Goal: Find specific page/section: Find specific page/section

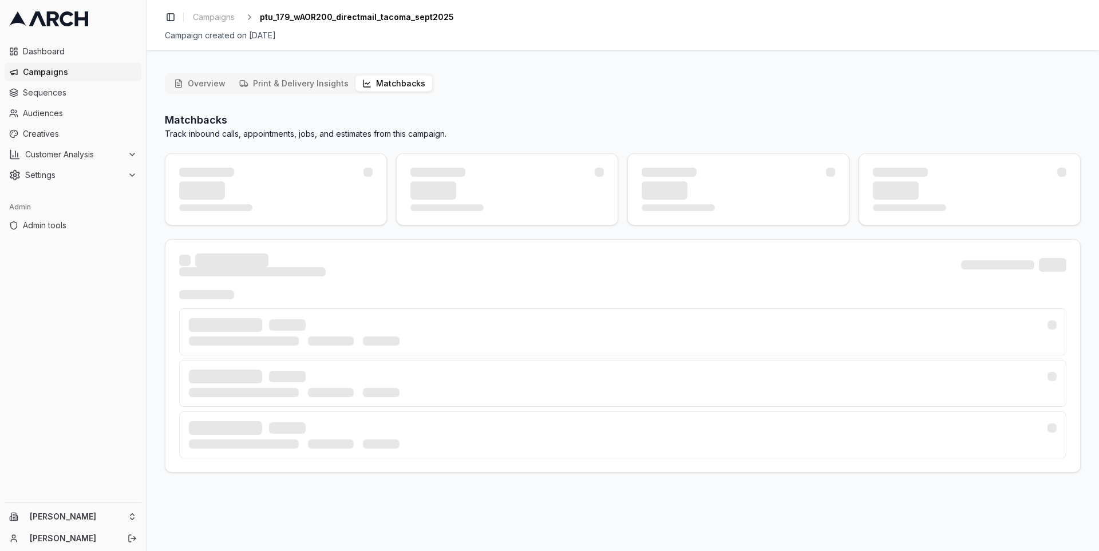
click at [385, 79] on button "Matchbacks" at bounding box center [394, 84] width 77 height 16
click at [188, 119] on h2 "Matchbacks" at bounding box center [306, 120] width 282 height 16
click at [206, 131] on p "Track inbound calls, appointments, jobs, and estimates from this campaign." at bounding box center [306, 133] width 282 height 11
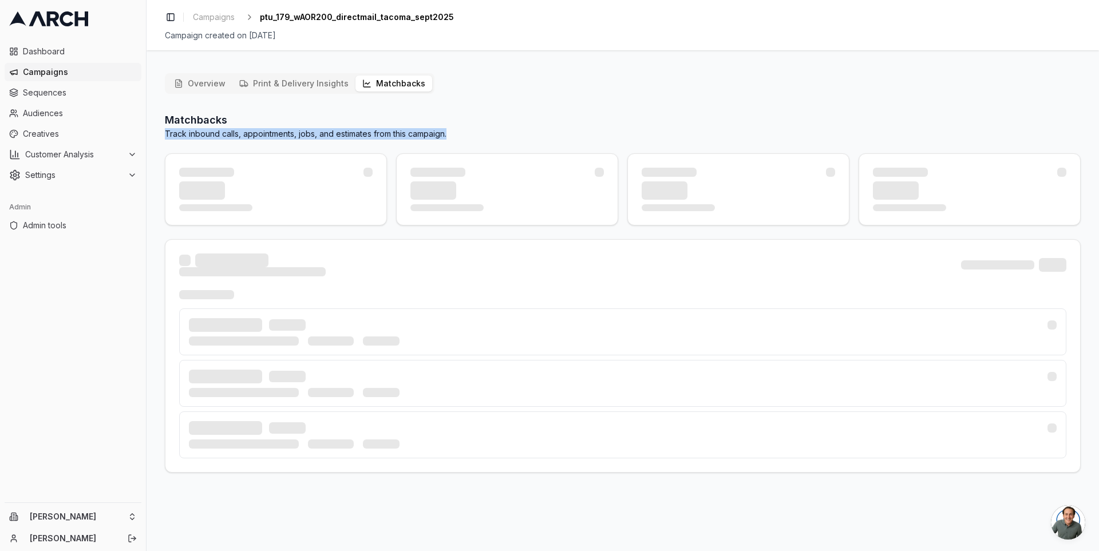
click at [206, 131] on p "Track inbound calls, appointments, jobs, and estimates from this campaign." at bounding box center [306, 133] width 282 height 11
click at [238, 135] on p "Track inbound calls, appointments, jobs, and estimates from this campaign." at bounding box center [306, 133] width 282 height 11
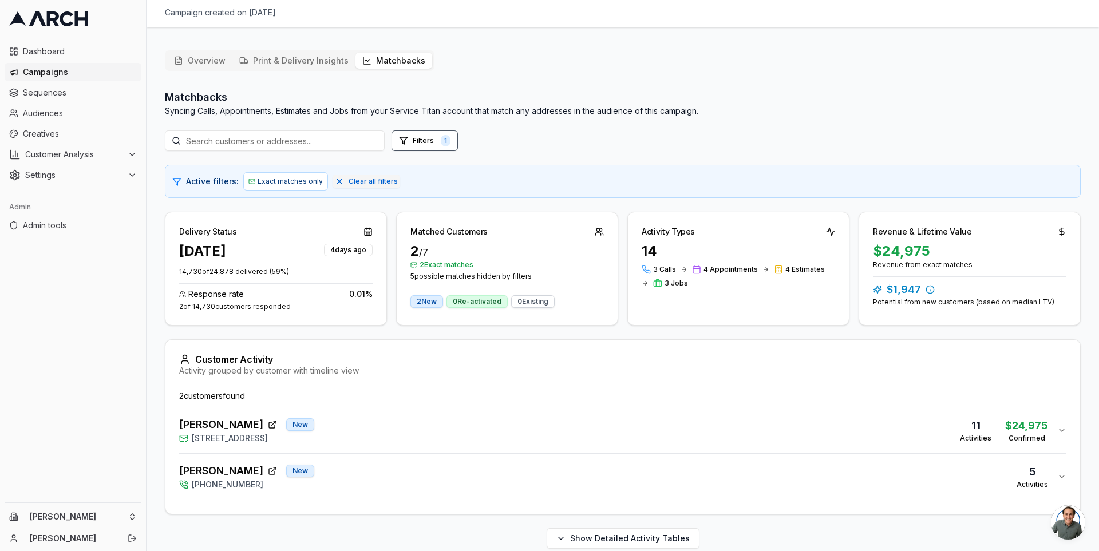
scroll to position [36, 0]
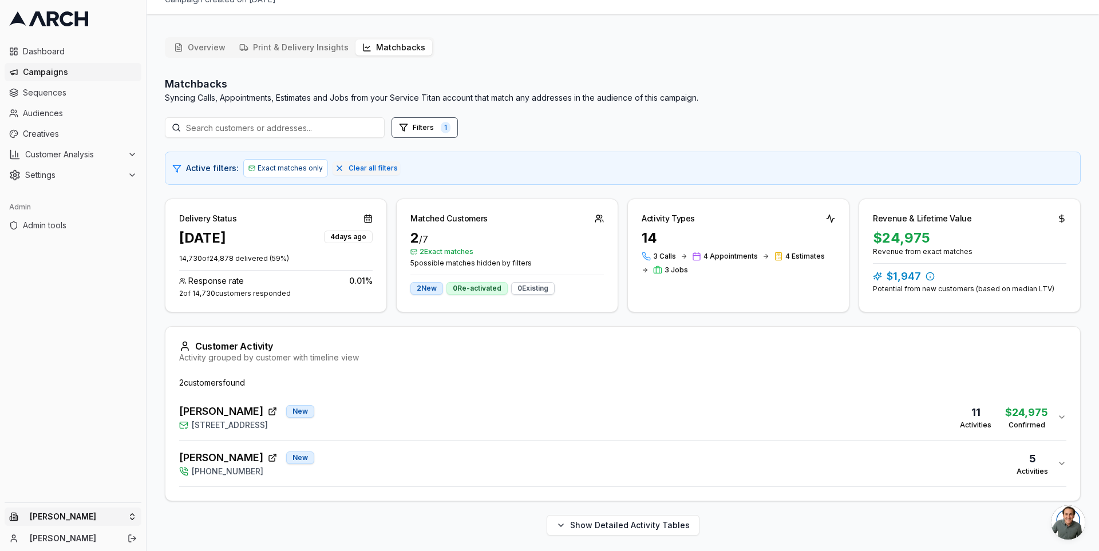
click at [118, 524] on html "Dashboard Campaigns Sequences Audiences Creatives Customer Analysis Settings Ad…" at bounding box center [549, 275] width 1099 height 551
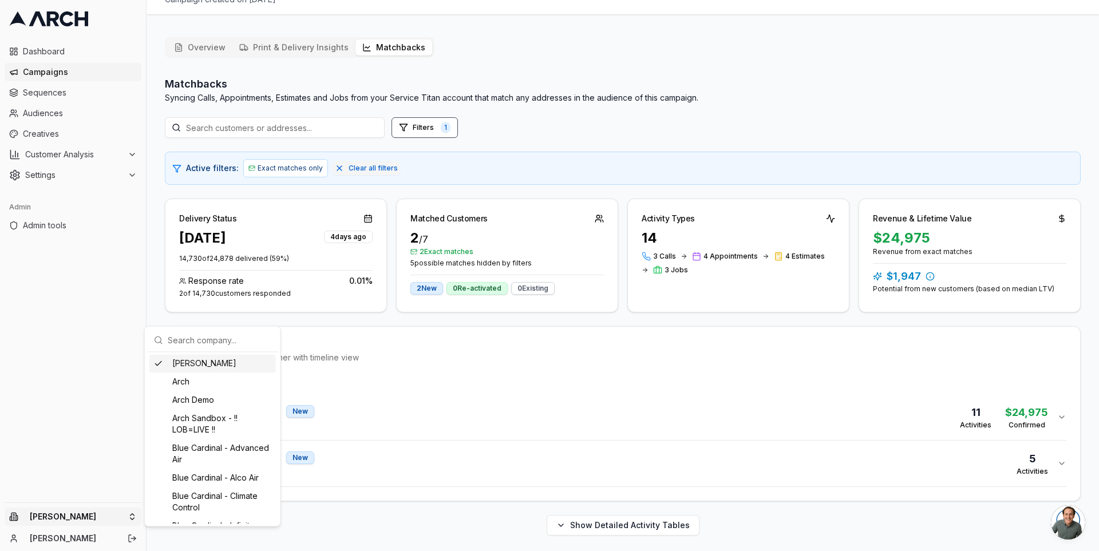
click at [190, 341] on input "text" at bounding box center [220, 340] width 104 height 23
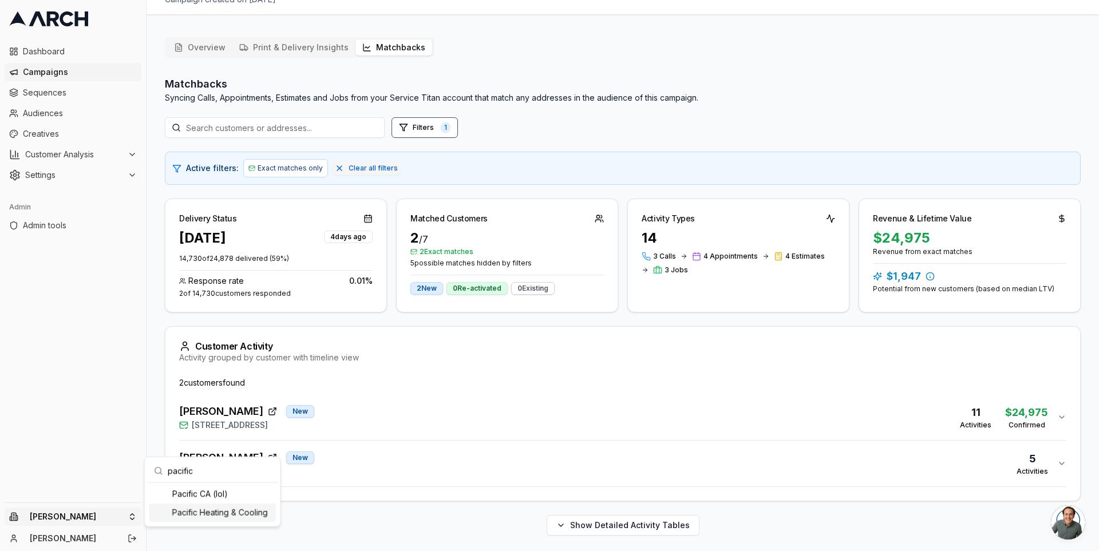
type input "pacific"
click at [234, 512] on div "Pacific Heating & Cooling" at bounding box center [212, 513] width 127 height 18
click at [388, 317] on html "Dashboard Campaigns Sequences Audiences Creatives Customer Analysis Settings Ad…" at bounding box center [549, 275] width 1099 height 551
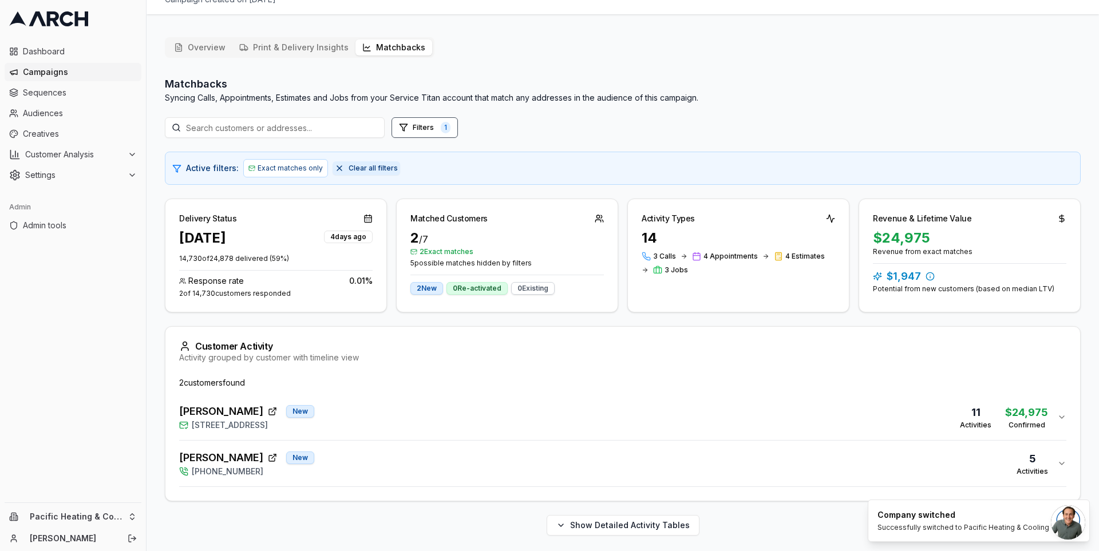
click at [368, 164] on span "Clear all filters" at bounding box center [373, 168] width 49 height 9
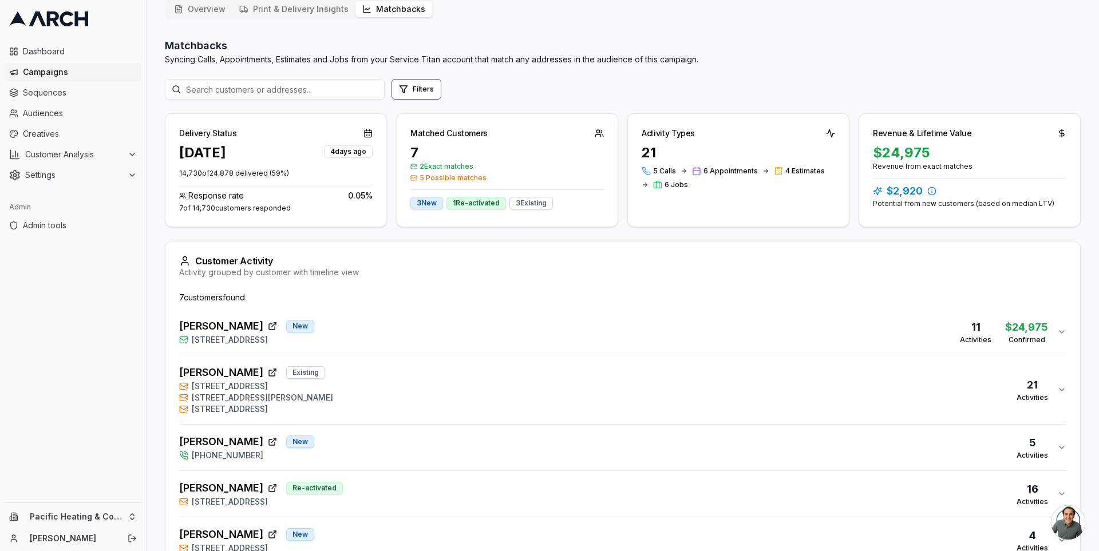
scroll to position [13, 0]
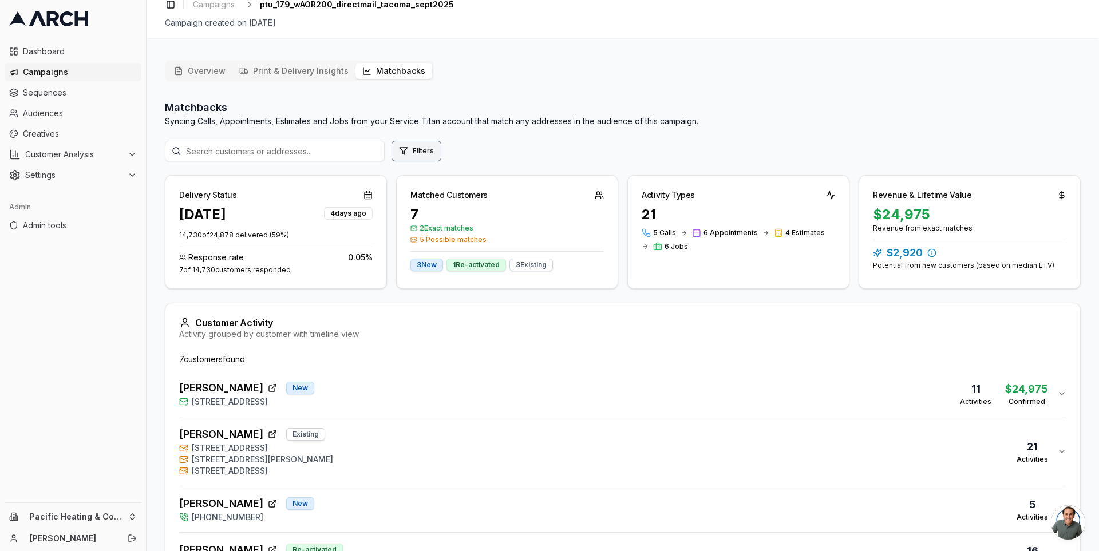
click at [410, 145] on button "Filters" at bounding box center [417, 151] width 50 height 21
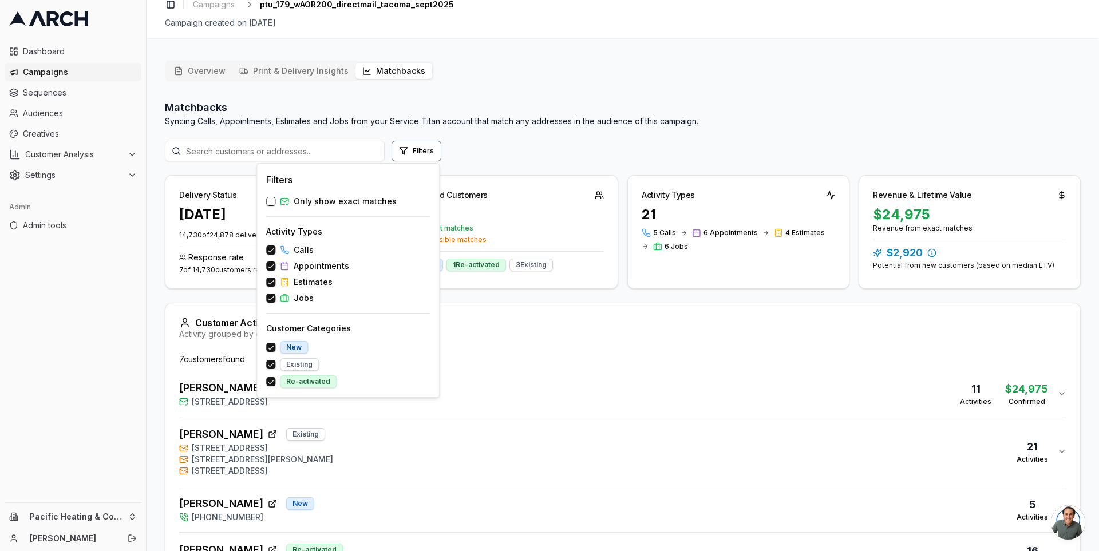
click at [376, 202] on span "Only show exact matches" at bounding box center [345, 201] width 103 height 11
click at [275, 202] on button "Only show exact matches" at bounding box center [270, 201] width 9 height 9
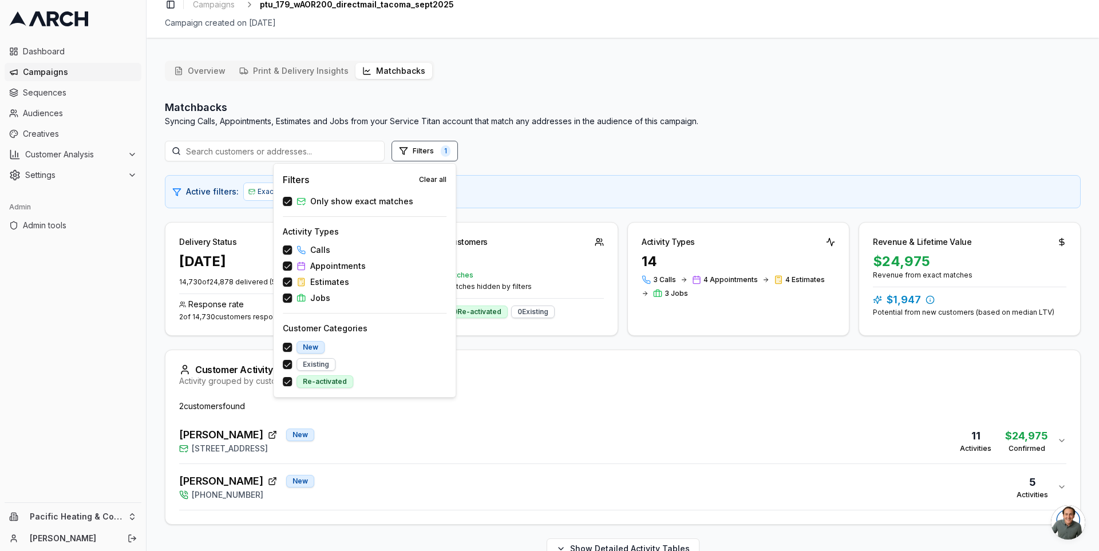
click at [541, 214] on div "Matchbacks Syncing Calls, Appointments, Estimates and Jobs from your Service Ti…" at bounding box center [623, 330] width 916 height 460
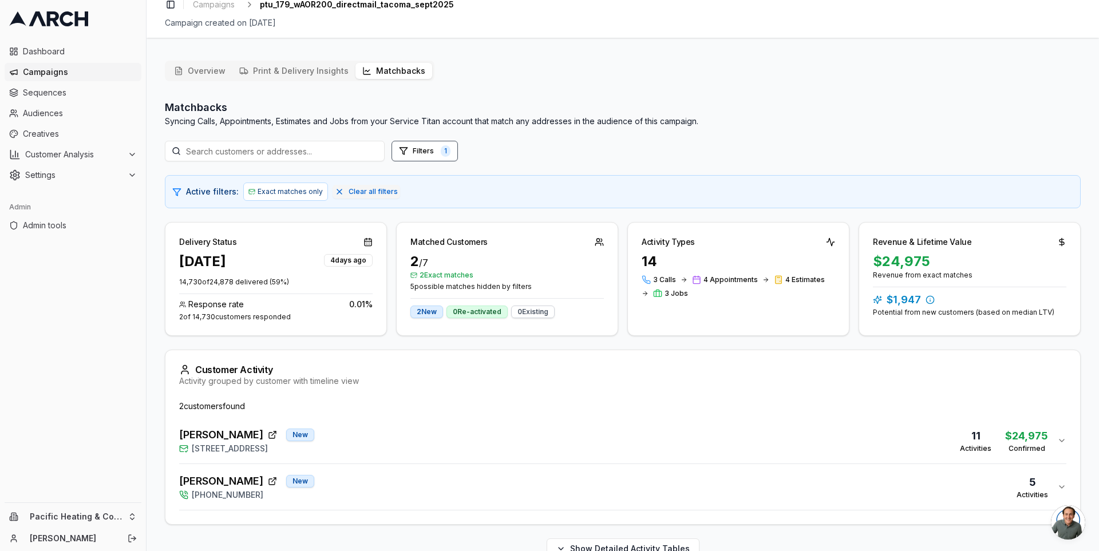
scroll to position [36, 0]
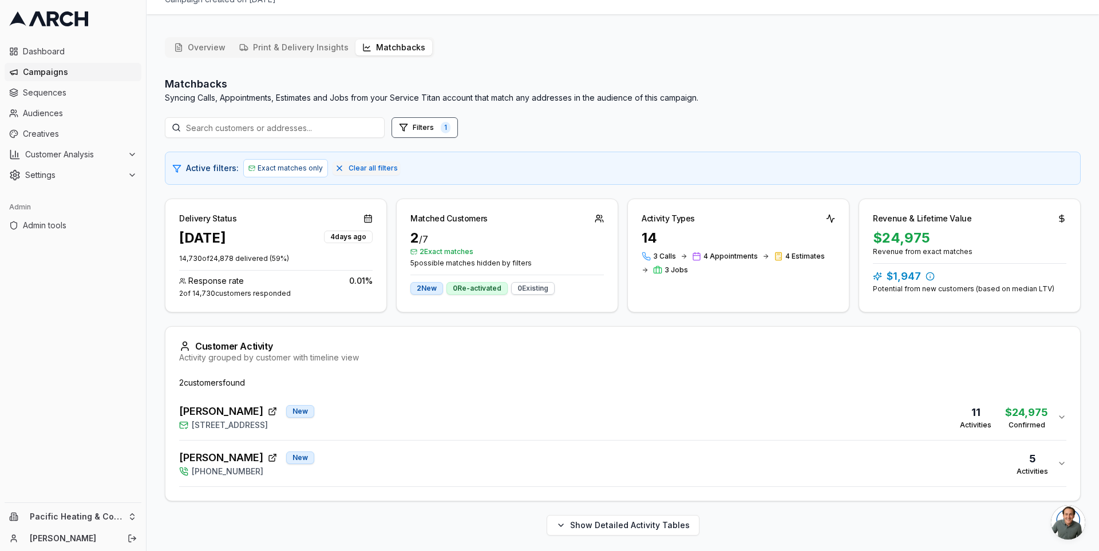
click at [492, 420] on div "[PERSON_NAME] [GEOGRAPHIC_DATA][STREET_ADDRESS] 11 Activities $24,975 Confirmed" at bounding box center [618, 417] width 878 height 27
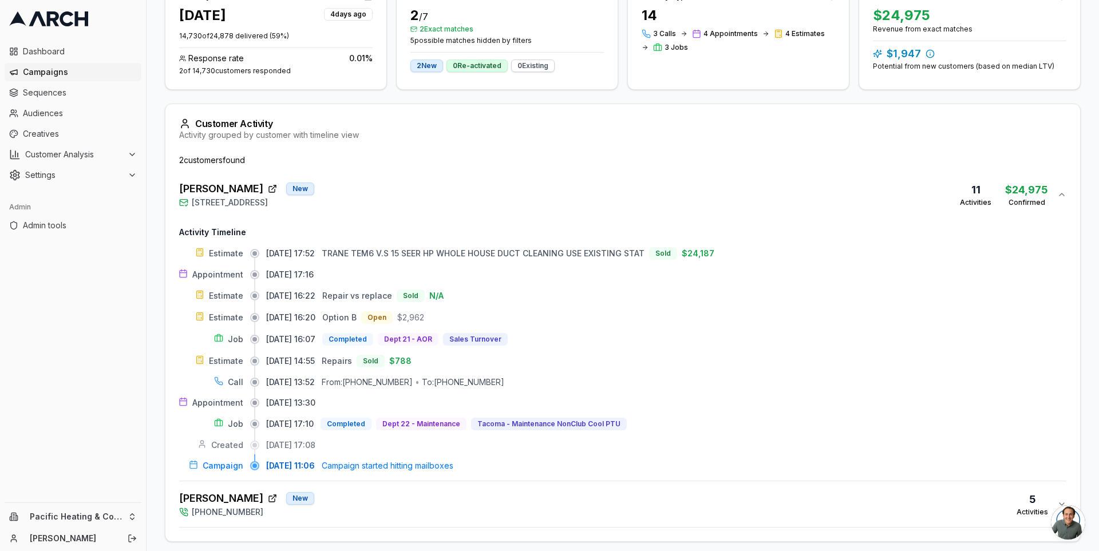
scroll to position [297, 0]
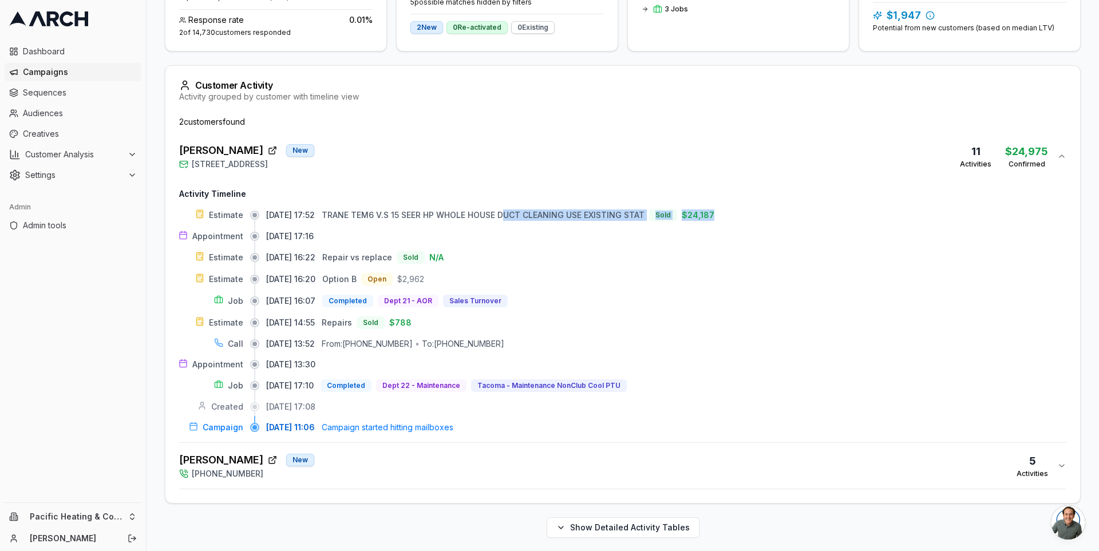
drag, startPoint x: 730, startPoint y: 216, endPoint x: 523, endPoint y: 211, distance: 207.9
click at [523, 211] on div "[DATE] 17:52 TRANE TEM6 V.S 15 SEER HP WHOLE HOUSE DUCT CLEANING USE EXISTING S…" at bounding box center [666, 215] width 800 height 13
click at [523, 212] on span "TRANE TEM6 V.S 15 SEER HP WHOLE HOUSE DUCT CLEANING USE EXISTING STAT" at bounding box center [483, 215] width 323 height 10
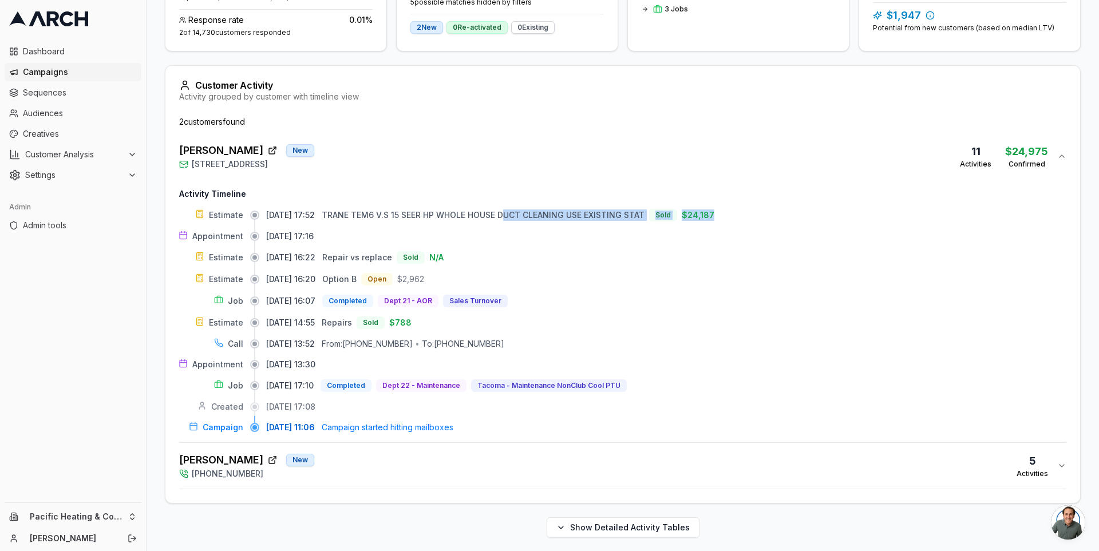
click at [575, 213] on span "TRANE TEM6 V.S 15 SEER HP WHOLE HOUSE DUCT CLEANING USE EXISTING STAT" at bounding box center [483, 215] width 323 height 10
click at [154, 230] on div "Overview Print & Delivery Insights Matchbacks Matchbacks Syncing Calls, Appoint…" at bounding box center [623, 161] width 953 height 789
click at [485, 466] on div "[PERSON_NAME] New [PHONE_NUMBER] 5 Activities" at bounding box center [618, 465] width 878 height 27
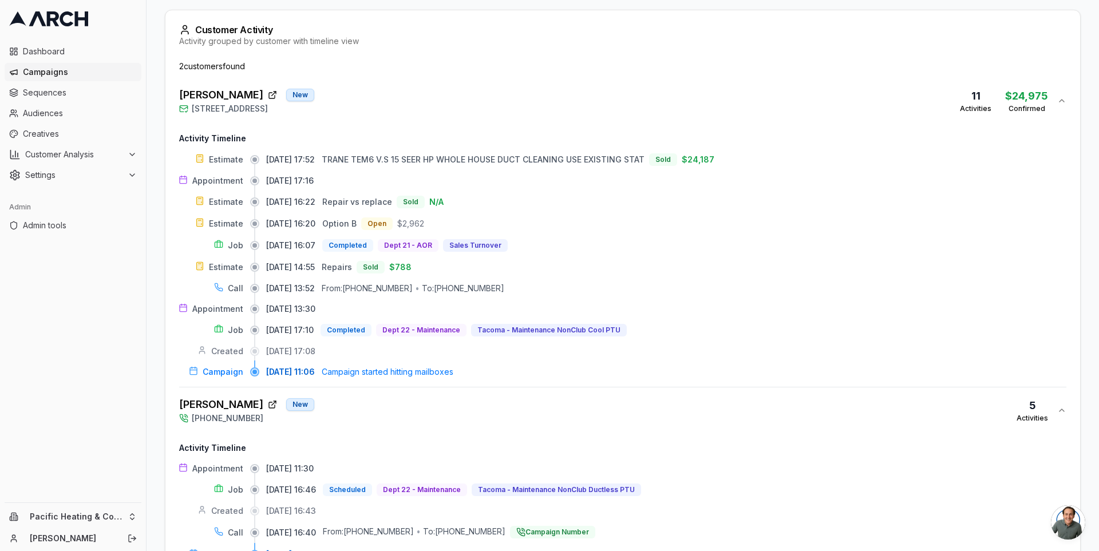
scroll to position [433, 0]
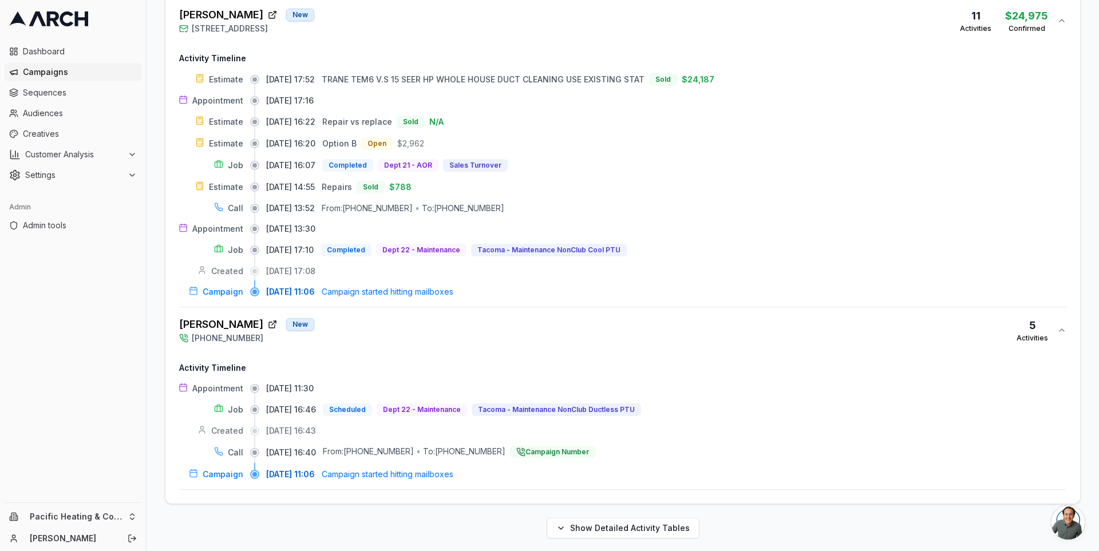
click at [491, 331] on div "[PERSON_NAME] New [PHONE_NUMBER] 5 Activities" at bounding box center [618, 330] width 878 height 27
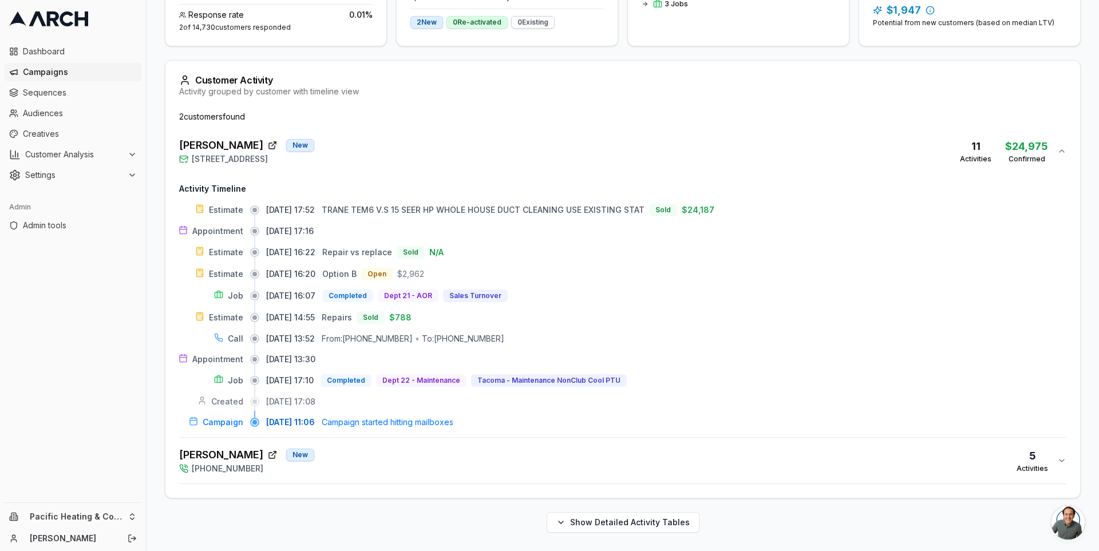
scroll to position [297, 0]
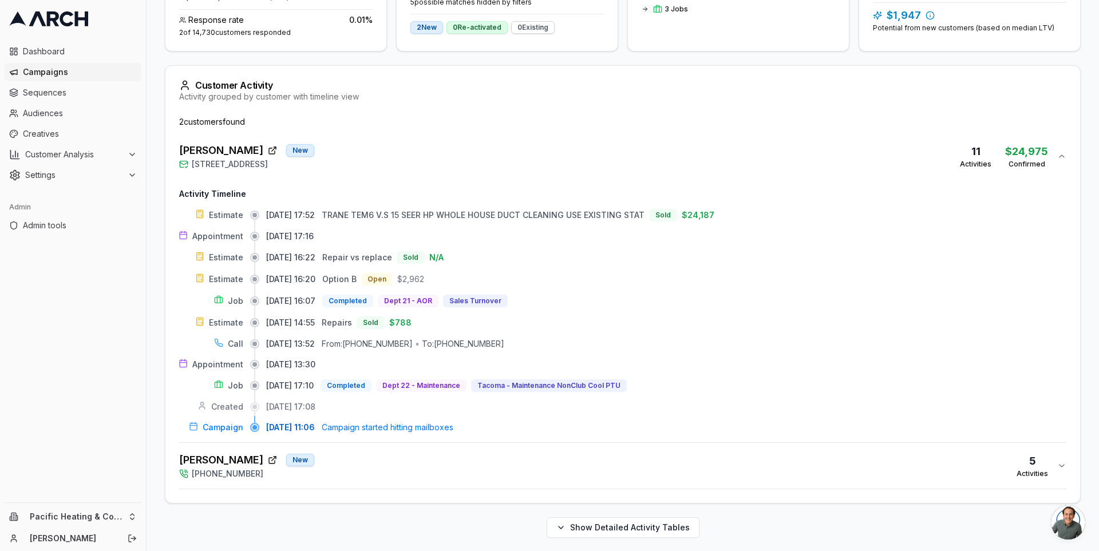
click at [467, 462] on div "[PERSON_NAME] New [PHONE_NUMBER] 5 Activities" at bounding box center [618, 465] width 878 height 27
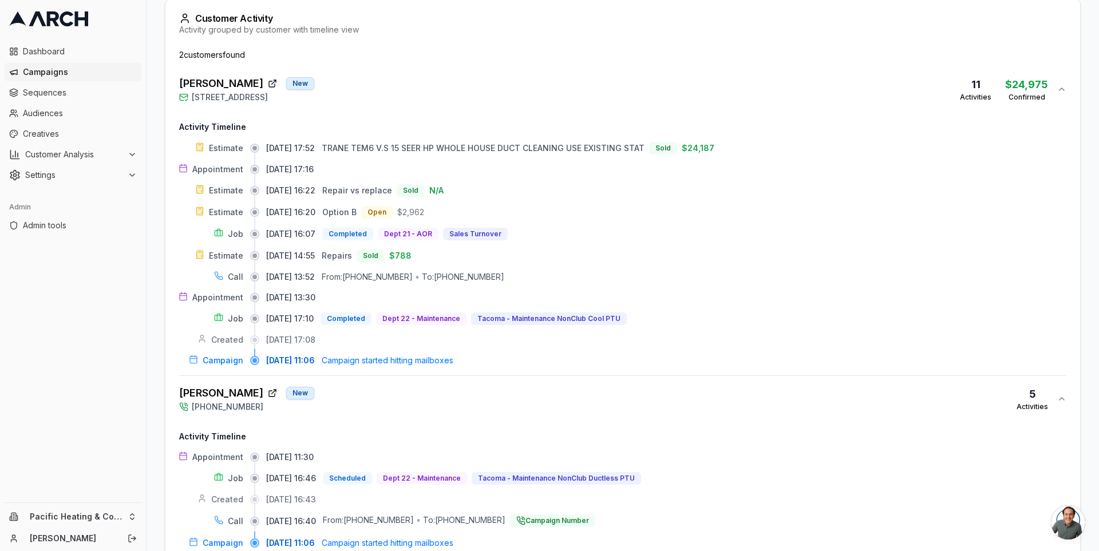
scroll to position [307, 0]
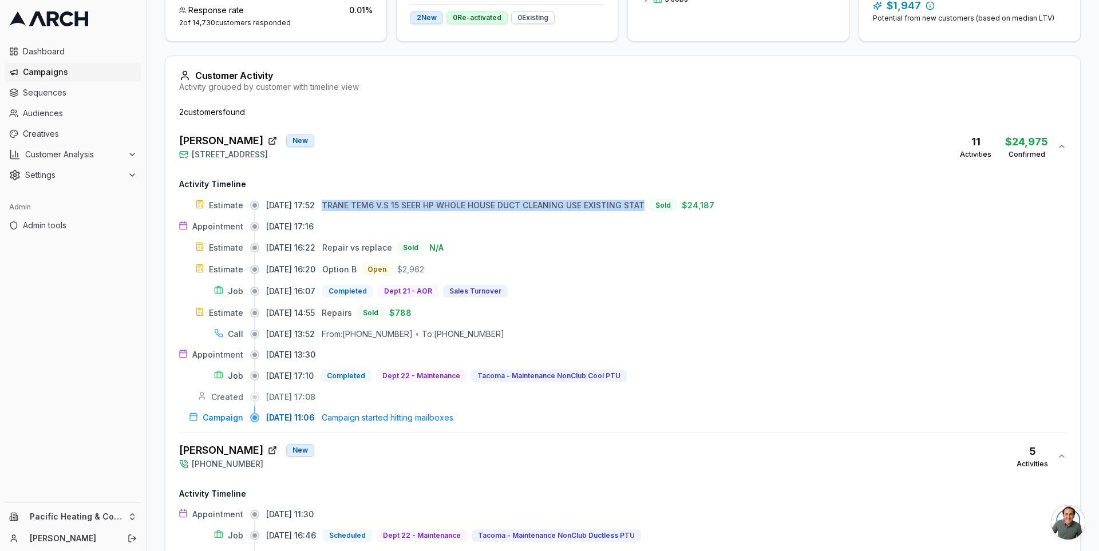
drag, startPoint x: 339, startPoint y: 201, endPoint x: 664, endPoint y: 204, distance: 324.6
click at [664, 204] on div "[DATE] 17:52 TRANE TEM6 V.S 15 SEER HP WHOLE HOUSE DUCT CLEANING USE EXISTING S…" at bounding box center [666, 205] width 800 height 13
copy span "TRANE TEM6 V.S 15 SEER HP WHOLE HOUSE DUCT CLEANING USE EXISTING STAT"
click at [151, 199] on div "Overview Print & Delivery Insights Matchbacks Matchbacks Syncing Calls, Appoint…" at bounding box center [623, 220] width 953 height 926
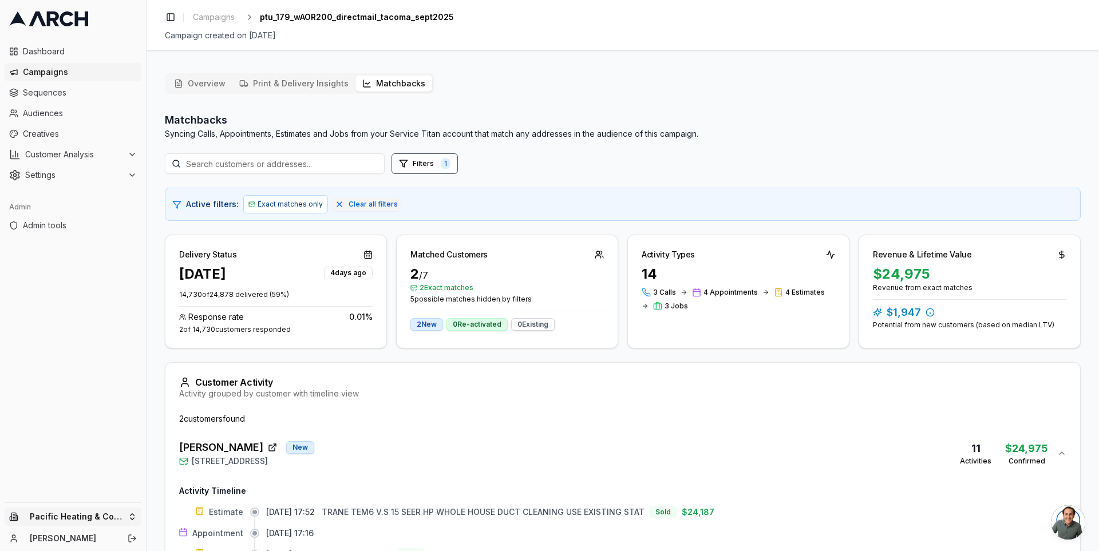
click at [129, 522] on html "Dashboard Campaigns Sequences Audiences Creatives Customer Analysis Settings Ad…" at bounding box center [549, 275] width 1099 height 551
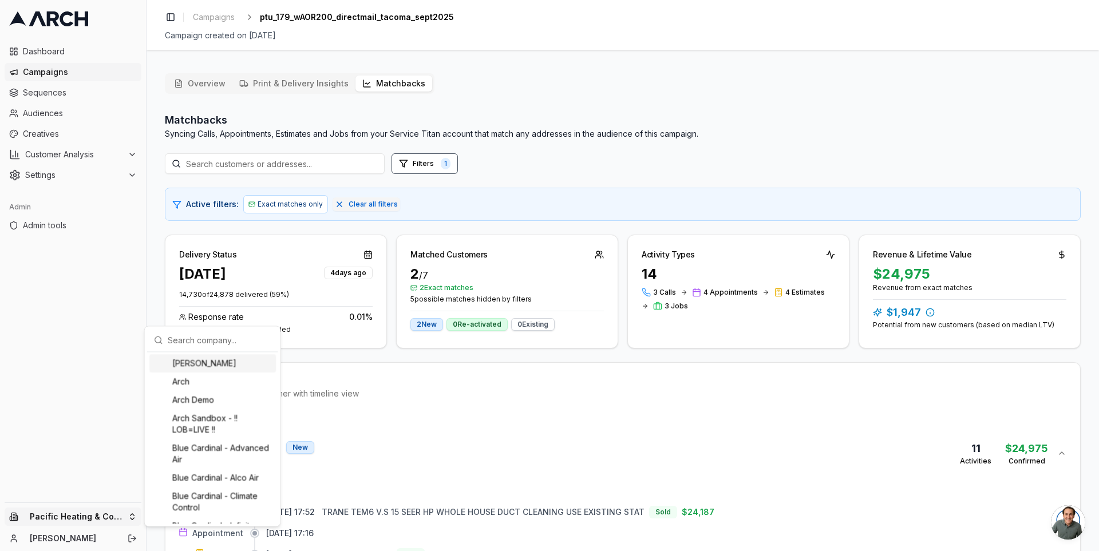
click at [188, 338] on input "text" at bounding box center [220, 340] width 104 height 23
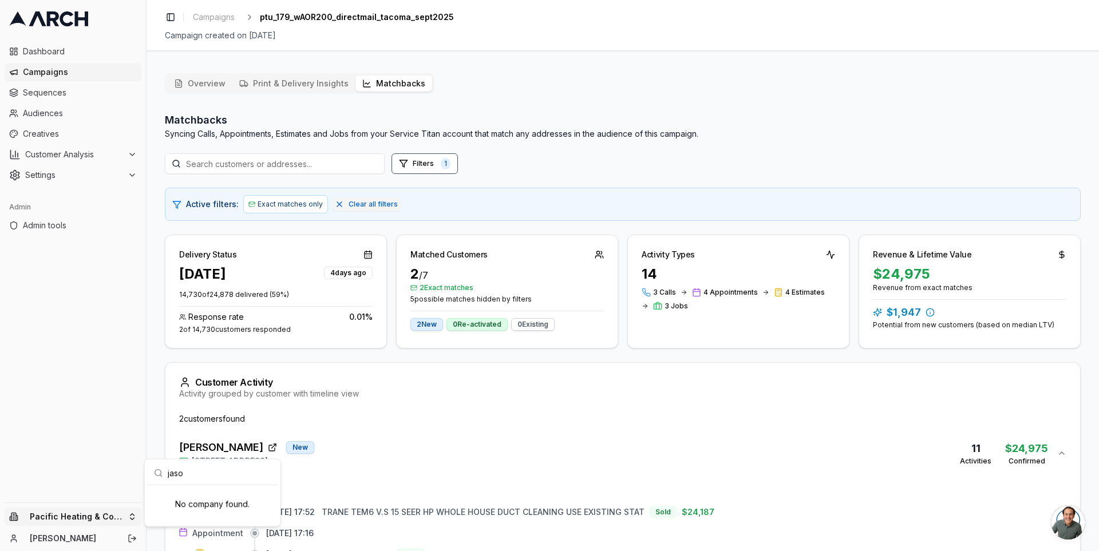
type input "[PERSON_NAME]"
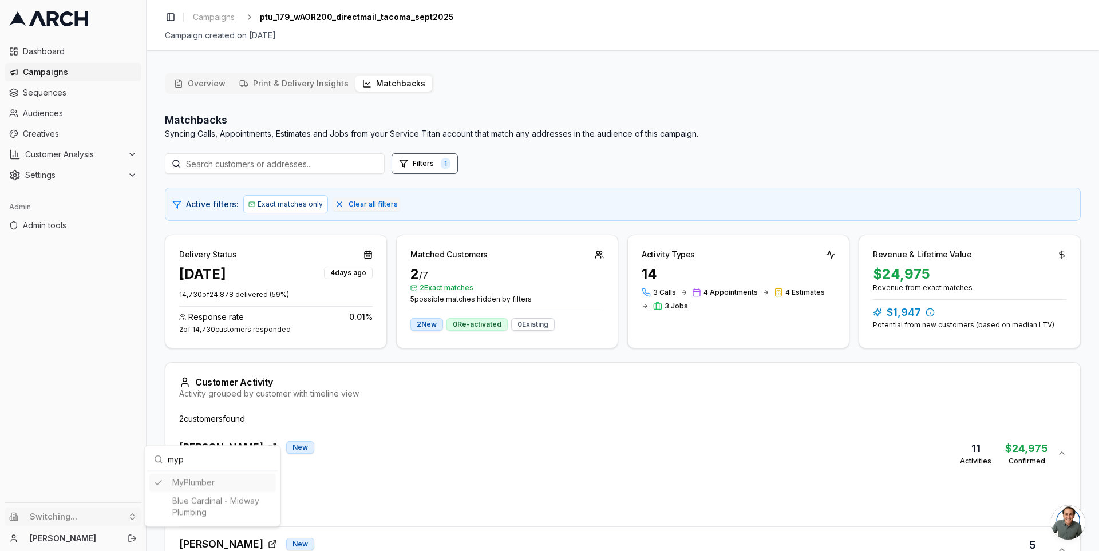
type input "myp"
click at [157, 410] on html "Dashboard Campaigns Sequences Audiences Creatives Customer Analysis Settings Ad…" at bounding box center [549, 275] width 1099 height 551
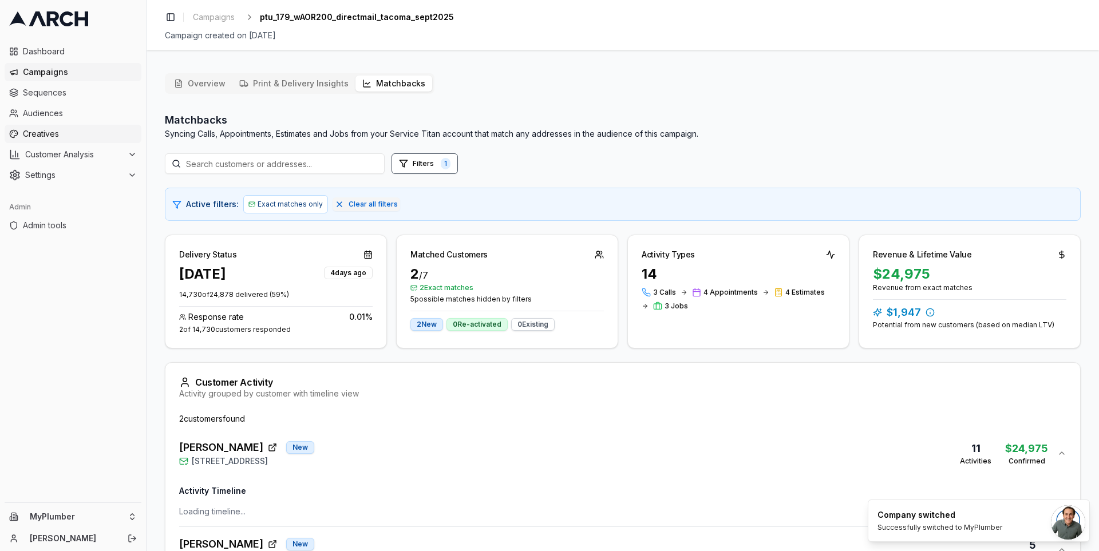
click at [81, 137] on span "Creatives" at bounding box center [80, 133] width 114 height 11
